Goal: Find contact information: Find contact information

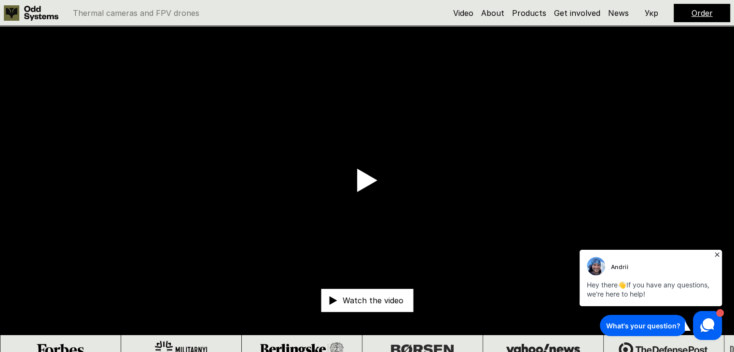
click at [717, 254] on icon at bounding box center [717, 254] width 4 height 4
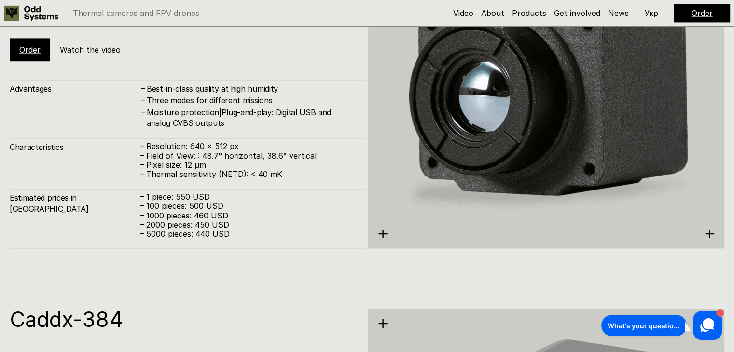
scroll to position [1400, 0]
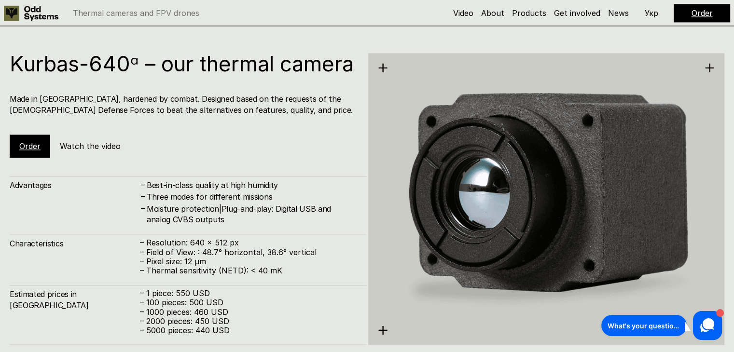
click at [16, 10] on use at bounding box center [11, 12] width 15 height 15
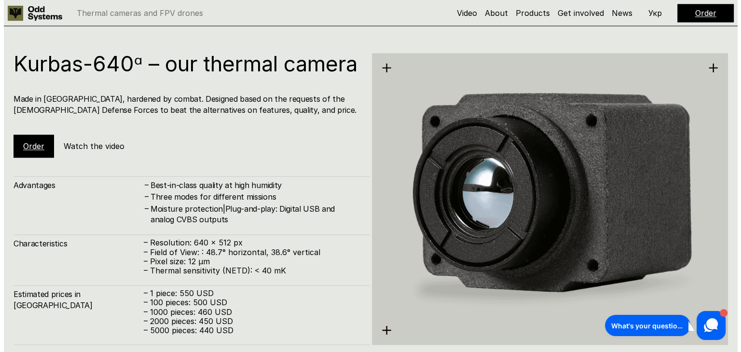
scroll to position [0, 0]
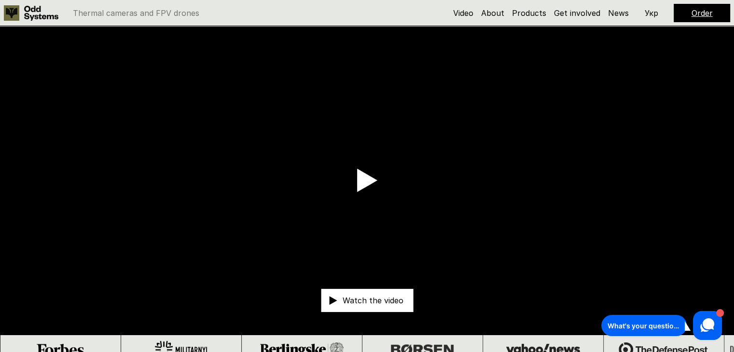
click at [321, 126] on video at bounding box center [367, 180] width 734 height 309
click at [362, 178] on use at bounding box center [367, 180] width 20 height 23
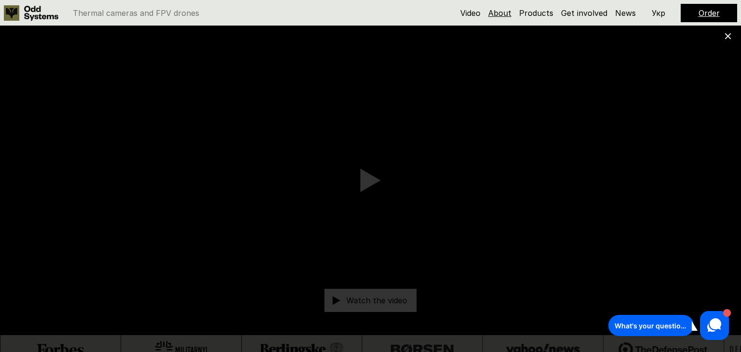
click at [496, 10] on link "About" at bounding box center [499, 13] width 23 height 10
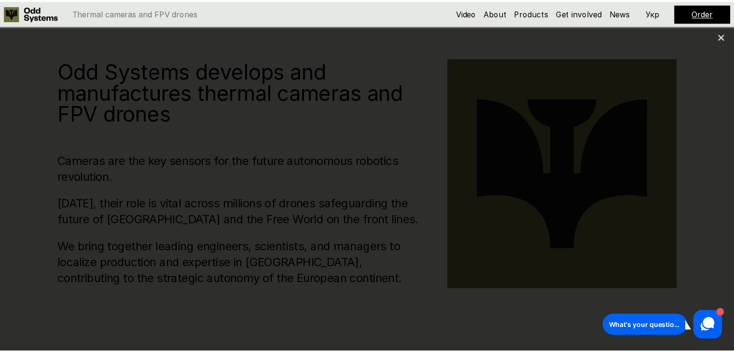
scroll to position [364, 0]
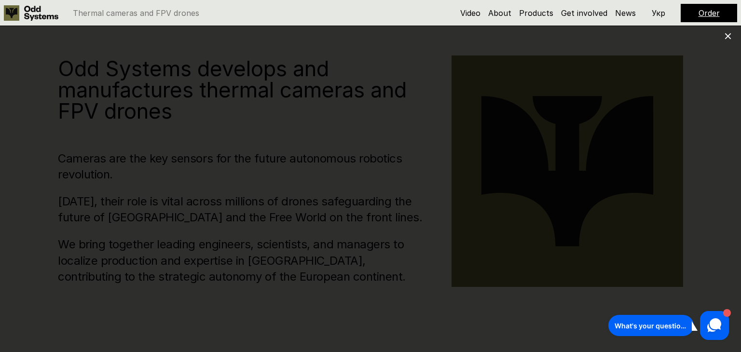
click at [728, 37] on use at bounding box center [728, 36] width 6 height 6
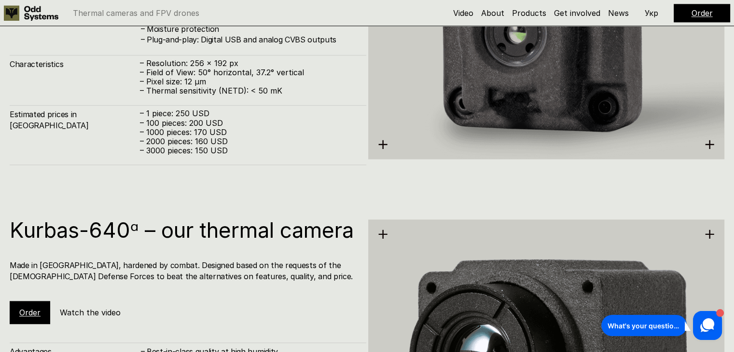
scroll to position [1040, 0]
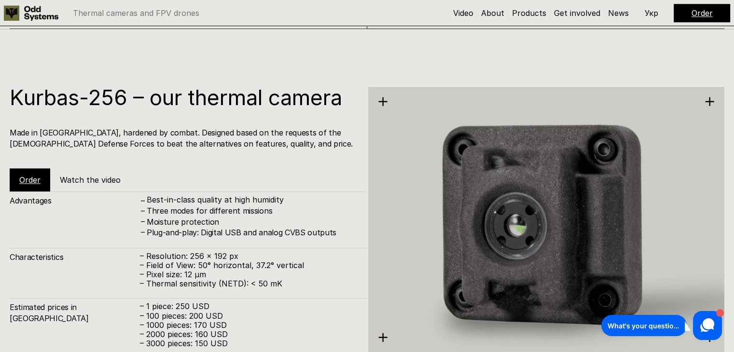
click at [689, 14] on div "Order" at bounding box center [702, 13] width 56 height 18
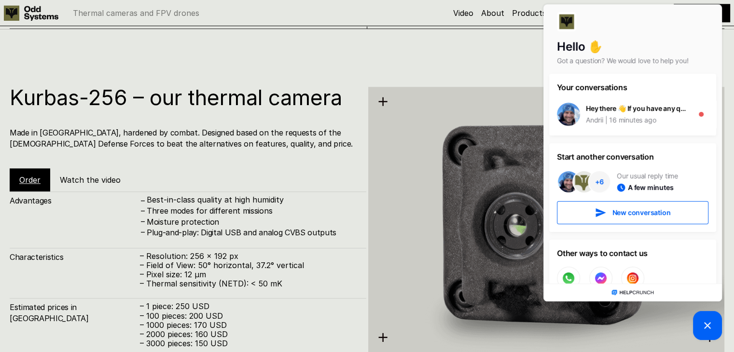
click at [528, 58] on div "Kurbas-256 – our thermal camera Made in [GEOGRAPHIC_DATA], hardened by combat. …" at bounding box center [367, 205] width 734 height 352
click at [504, 15] on link "About" at bounding box center [492, 13] width 23 height 10
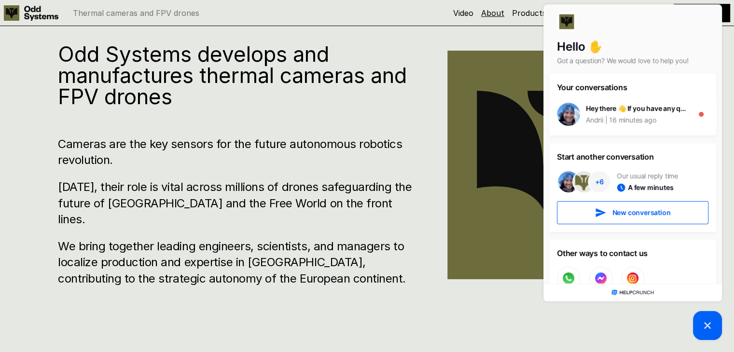
scroll to position [364, 0]
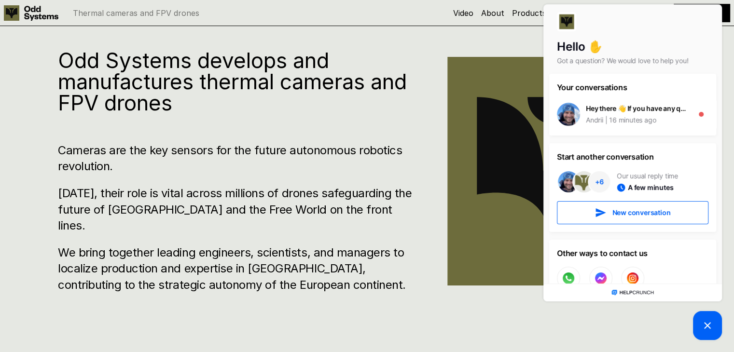
click at [303, 113] on h1 "Odd Systems develops and manufactures thermal cameras and FPV drones" at bounding box center [238, 82] width 361 height 64
click at [390, 39] on div "Odd Systems develops and manufactures thermal cameras and FPV drones Cameras ar…" at bounding box center [367, 176] width 734 height 352
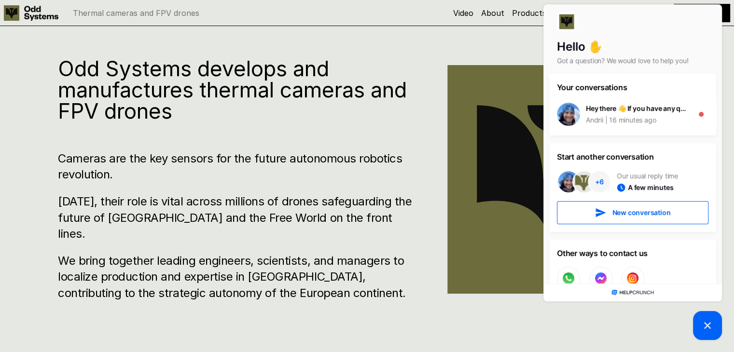
click at [711, 337] on picture at bounding box center [707, 325] width 29 height 29
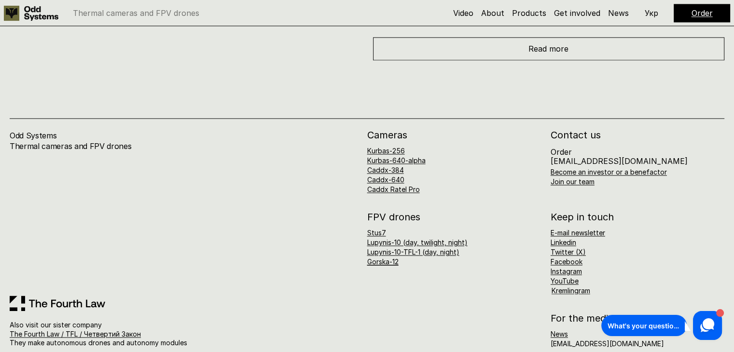
scroll to position [5049, 0]
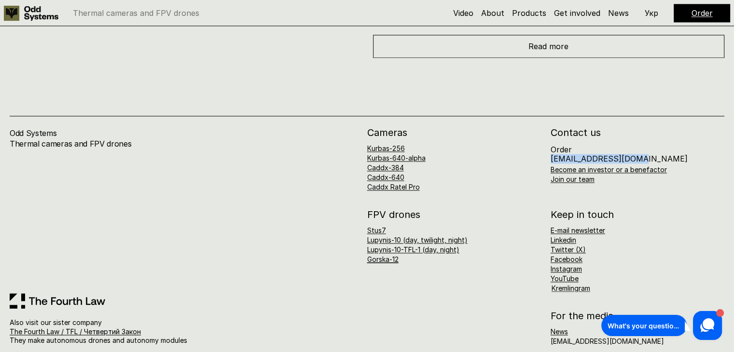
drag, startPoint x: 550, startPoint y: 147, endPoint x: 640, endPoint y: 147, distance: 90.3
click at [640, 147] on div "Order [EMAIL_ADDRESS][DOMAIN_NAME] Become an investor or a benefactor Join our …" at bounding box center [638, 164] width 174 height 38
copy p "[EMAIL_ADDRESS][DOMAIN_NAME]"
